Goal: Ask a question

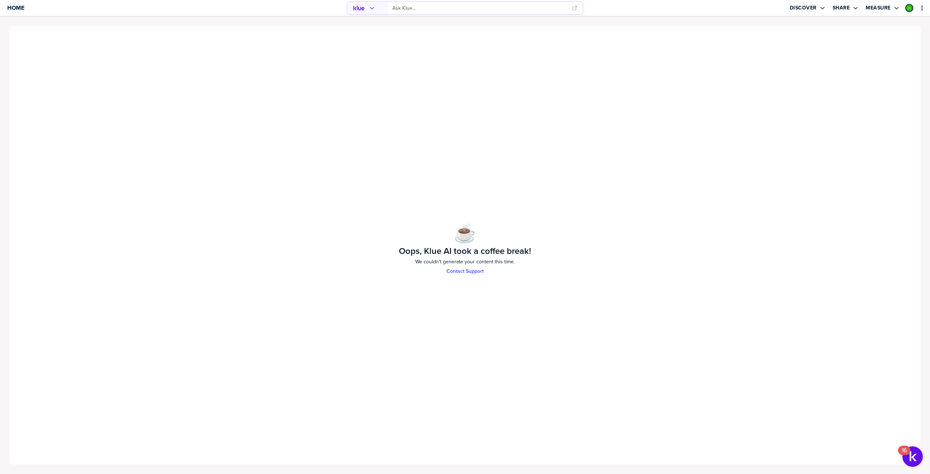
click at [526, 206] on div "☕️ Oops, Klue AI took a coffee break! We couldn't generate your content this ti…" at bounding box center [465, 245] width 913 height 440
drag, startPoint x: 393, startPoint y: 252, endPoint x: 540, endPoint y: 250, distance: 146.8
click at [540, 250] on div "☕️ Oops, Klue AI took a coffee break! We couldn't generate your content this ti…" at bounding box center [465, 246] width 900 height 72
click at [538, 250] on div "☕️ Oops, Klue AI took a coffee break! We couldn't generate your content this ti…" at bounding box center [465, 246] width 900 height 72
drag, startPoint x: 520, startPoint y: 260, endPoint x: 380, endPoint y: 244, distance: 140.4
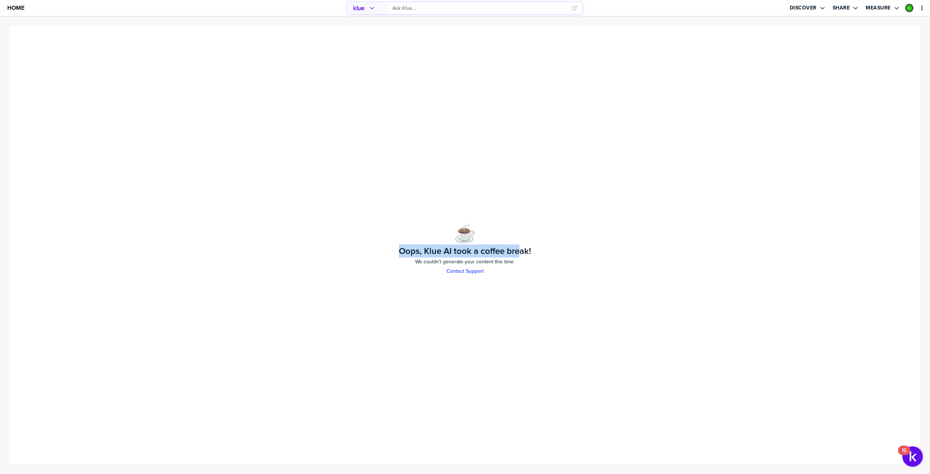
click at [380, 244] on div "☕️ Oops, Klue AI took a coffee break! We couldn't generate your content this ti…" at bounding box center [465, 246] width 900 height 72
click at [377, 250] on div "☕️ Oops, Klue AI took a coffee break! We couldn't generate your content this ti…" at bounding box center [465, 246] width 900 height 72
drag, startPoint x: 520, startPoint y: 260, endPoint x: 395, endPoint y: 251, distance: 124.6
click at [395, 251] on div "☕️ Oops, Klue AI took a coffee break! We couldn't generate your content this ti…" at bounding box center [465, 246] width 900 height 72
click at [365, 250] on div "☕️ Oops, Klue AI took a coffee break! We couldn't generate your content this ti…" at bounding box center [465, 246] width 900 height 72
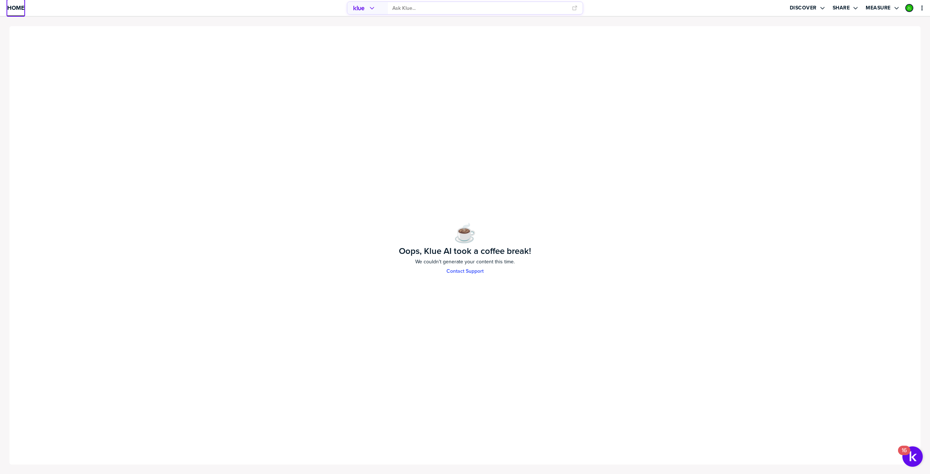
click at [12, 10] on span "Home" at bounding box center [15, 8] width 17 height 6
drag, startPoint x: 183, startPoint y: 103, endPoint x: 81, endPoint y: 65, distance: 108.7
click at [177, 100] on div "☕️ Oops, Klue AI took a coffee break! We couldn't generate your content this ti…" at bounding box center [465, 245] width 913 height 440
click at [15, 7] on span "Home" at bounding box center [15, 8] width 17 height 6
click at [11, 11] on span "Home" at bounding box center [15, 8] width 17 height 6
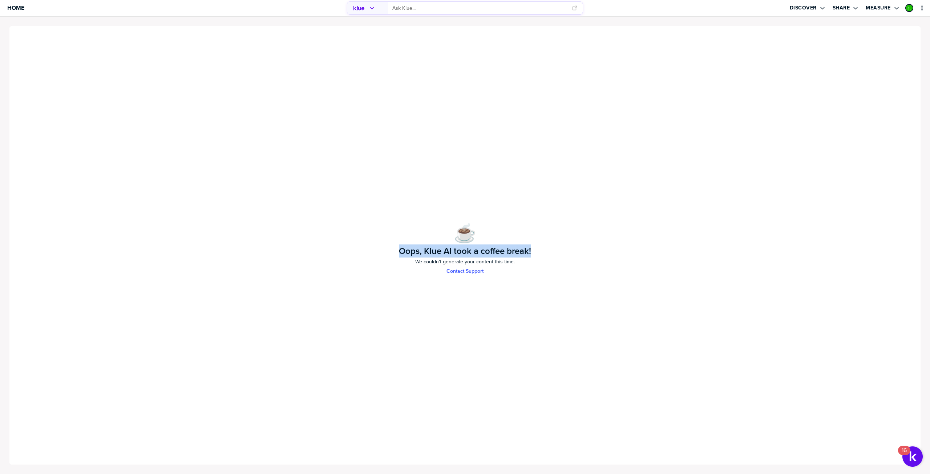
drag, startPoint x: 388, startPoint y: 251, endPoint x: 567, endPoint y: 251, distance: 178.7
click at [567, 251] on div "☕️ Oops, Klue AI took a coffee break! We couldn't generate your content this ti…" at bounding box center [465, 246] width 900 height 72
click at [554, 258] on div "☕️ Oops, Klue AI took a coffee break! We couldn't generate your content this ti…" at bounding box center [465, 246] width 900 height 72
click at [546, 257] on div "☕️ Oops, Klue AI took a coffee break! We couldn't generate your content this ti…" at bounding box center [465, 246] width 900 height 72
click at [66, 58] on div "☕️ Oops, Klue AI took a coffee break! We couldn't generate your content this ti…" at bounding box center [465, 245] width 913 height 440
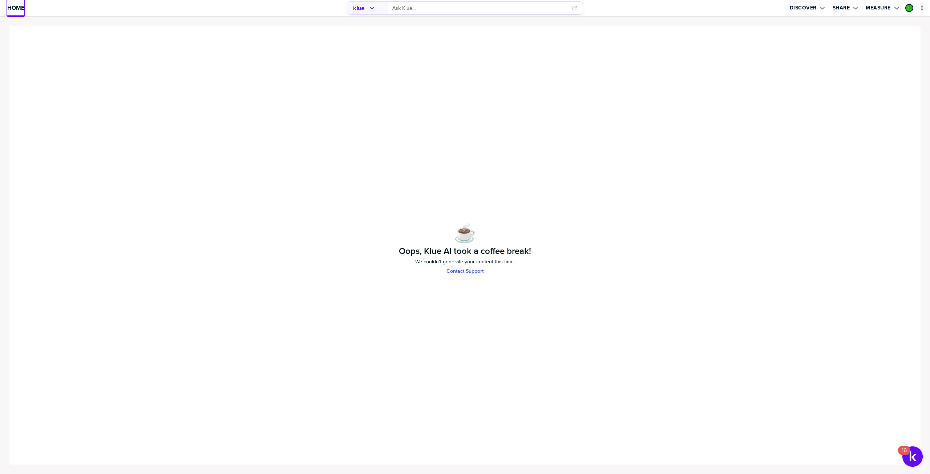
click at [18, 3] on link "Home" at bounding box center [15, 8] width 17 height 16
drag, startPoint x: 392, startPoint y: 107, endPoint x: 431, endPoint y: 62, distance: 59.0
click at [395, 105] on div "☕️ Oops, Klue AI took a coffee break! We couldn't generate your content this ti…" at bounding box center [465, 245] width 913 height 440
click at [404, 9] on input "primary" at bounding box center [479, 8] width 175 height 12
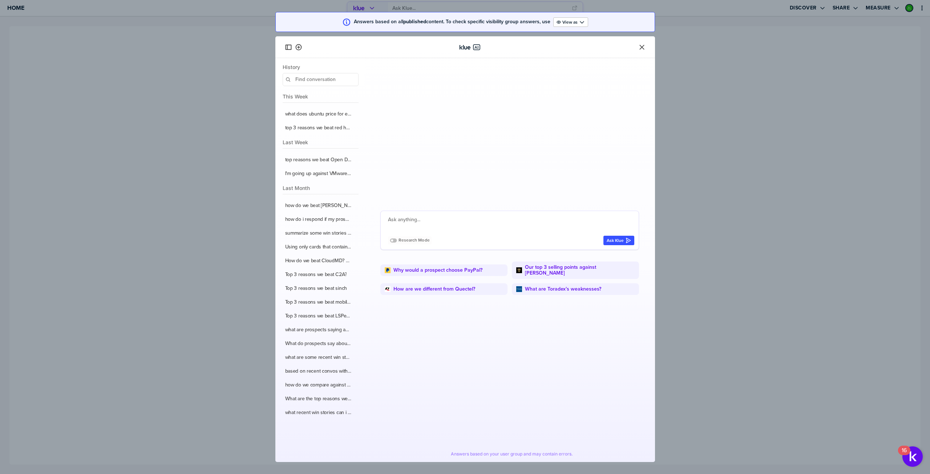
click at [410, 225] on textarea at bounding box center [511, 223] width 246 height 17
type textarea "how do we beat stripe"
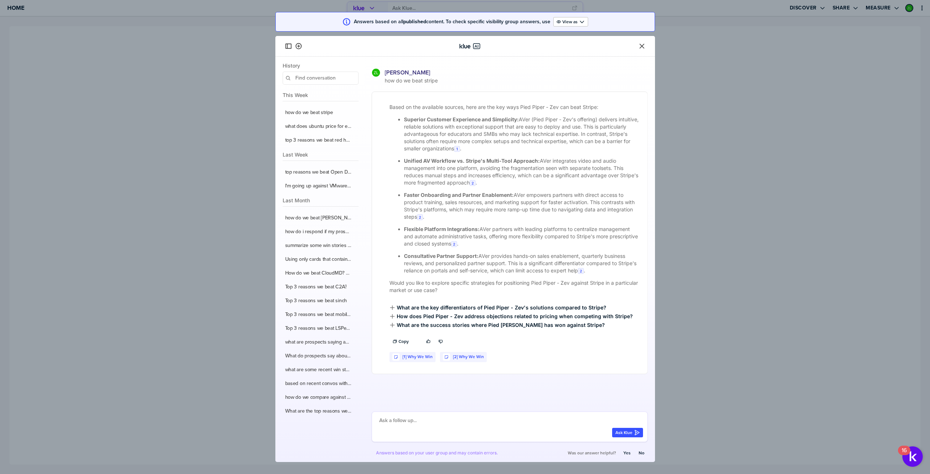
click at [641, 43] on icon "Close" at bounding box center [641, 46] width 7 height 7
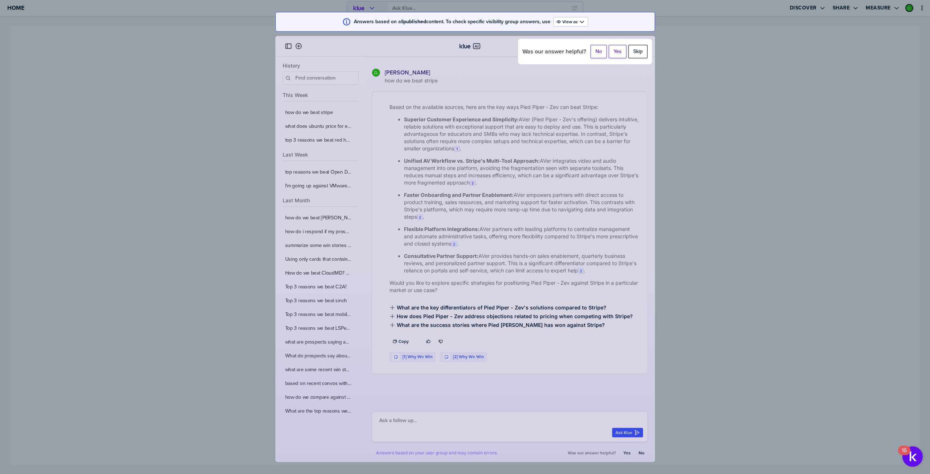
click at [640, 47] on button "Skip" at bounding box center [638, 52] width 20 height 14
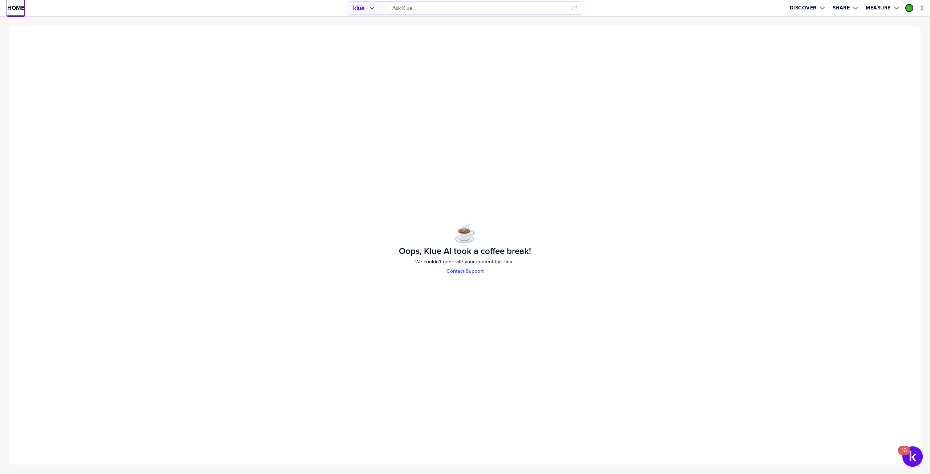
click at [17, 5] on span "Home" at bounding box center [15, 8] width 17 height 6
